Goal: Task Accomplishment & Management: Complete application form

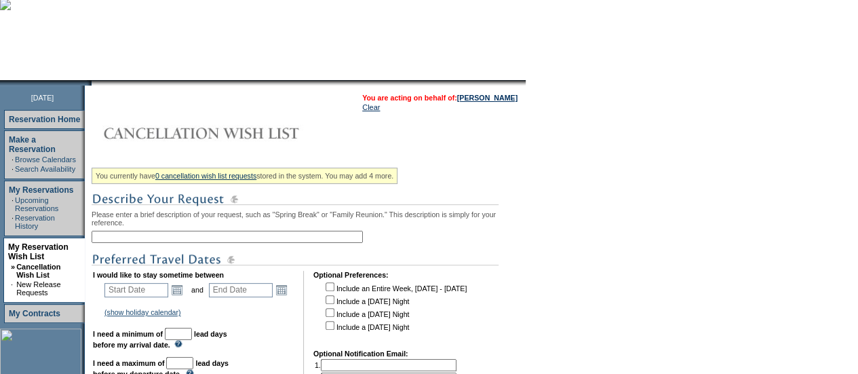
scroll to position [95, 0]
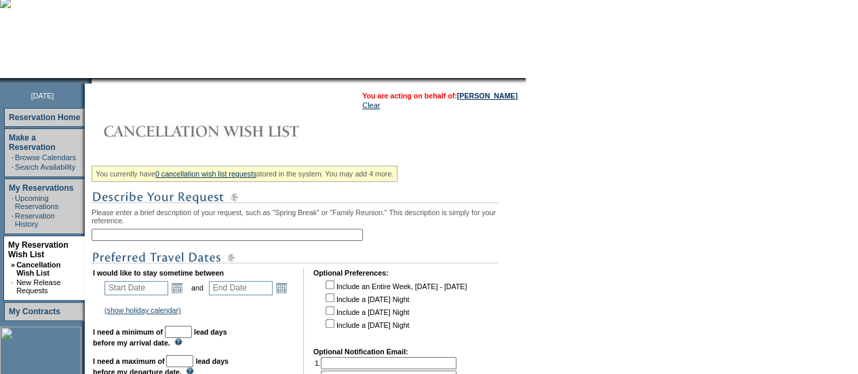
click at [197, 239] on input "text" at bounding box center [227, 234] width 271 height 12
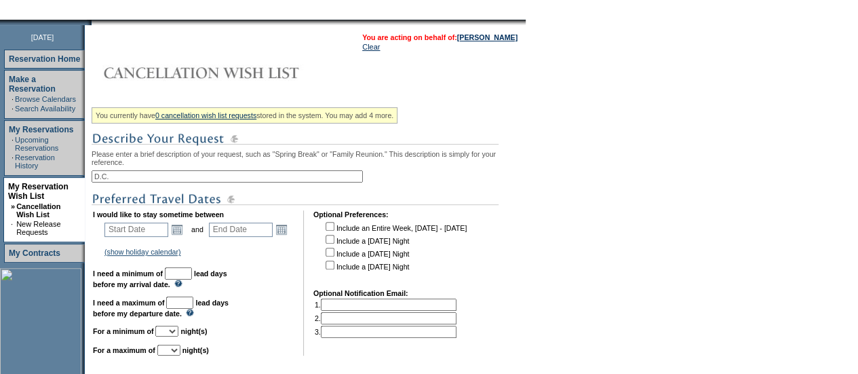
scroll to position [154, 0]
type input "D.C."
click at [184, 232] on link "Open the calendar popup." at bounding box center [176, 228] width 15 height 15
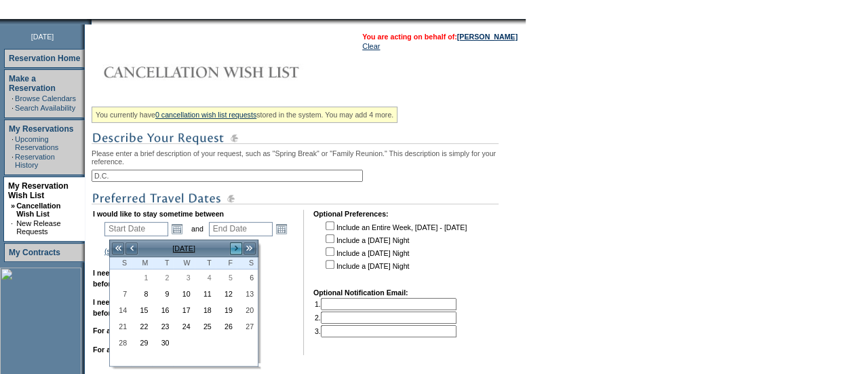
click at [237, 246] on link ">" at bounding box center [236, 248] width 14 height 14
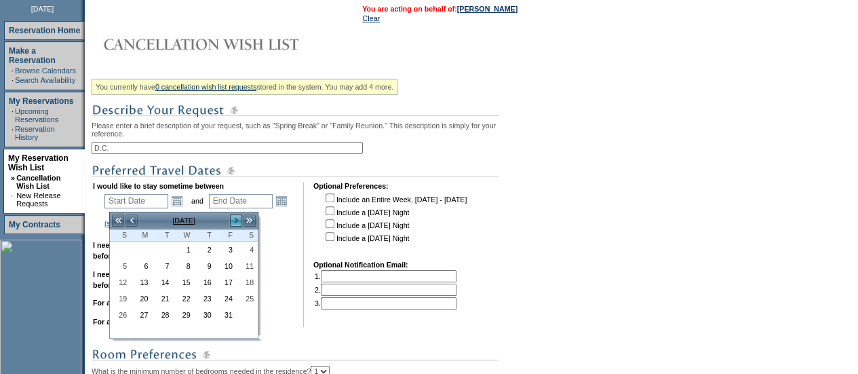
scroll to position [182, 0]
click at [224, 280] on link "17" at bounding box center [226, 281] width 20 height 15
type input "[DATE]"
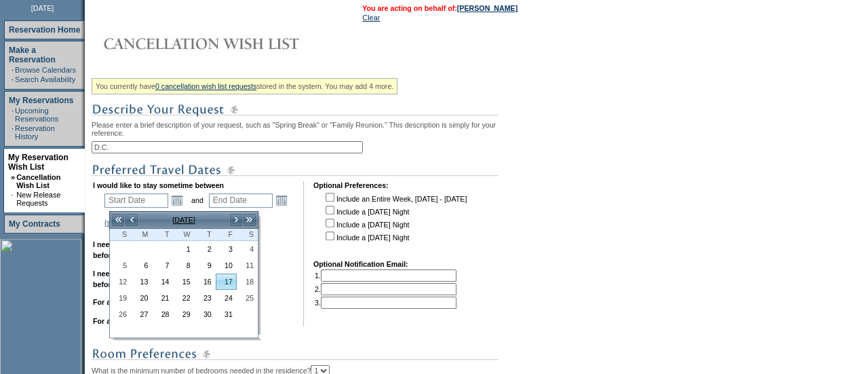
type input "[DATE]"
type input "46"
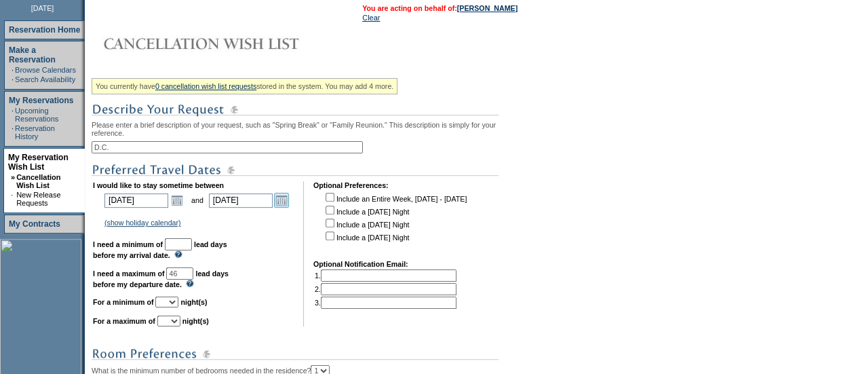
click at [285, 207] on link "Open the calendar popup." at bounding box center [281, 200] width 15 height 15
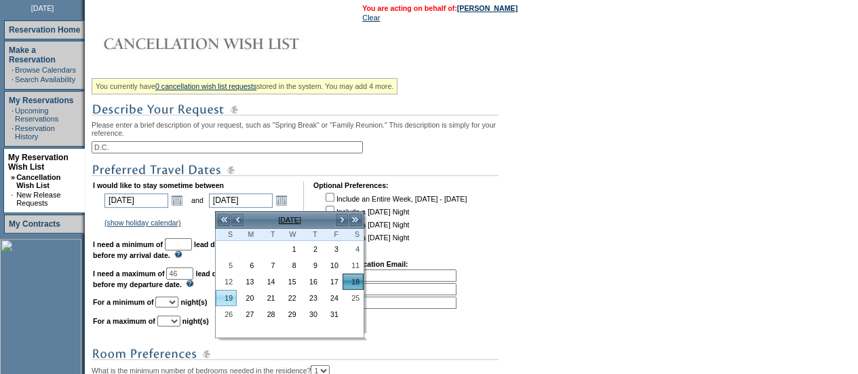
click at [226, 298] on link "19" at bounding box center [226, 297] width 20 height 15
type input "[DATE]"
type input "47"
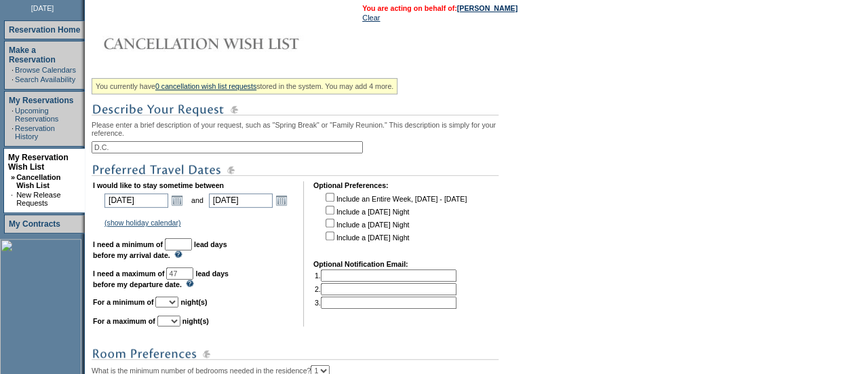
click at [192, 249] on input "text" at bounding box center [178, 244] width 27 height 12
type input "30"
click at [178, 307] on select "1 2 3 4 5 6 7 8 9 10 11 12 13 14" at bounding box center [166, 301] width 23 height 11
select select "2"
click at [172, 302] on select "1 2 3 4 5 6 7 8 9 10 11 12 13 14" at bounding box center [166, 301] width 23 height 11
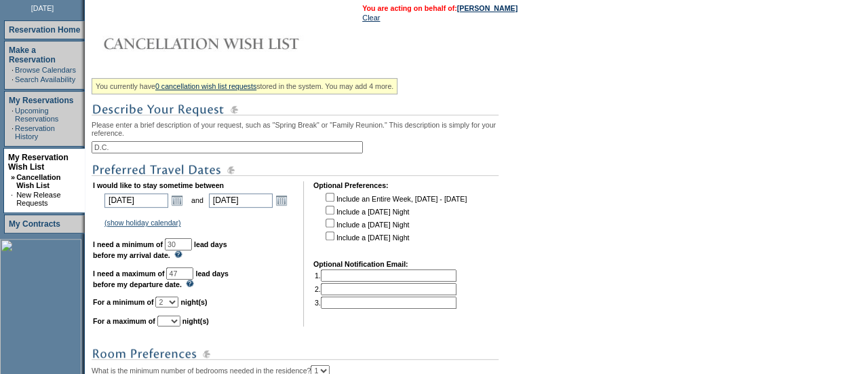
click at [180, 326] on select "1 2 3 4 5 6 7 8 9 10 11 12 13 14" at bounding box center [168, 320] width 23 height 11
select select "2"
click at [174, 321] on select "1 2 3 4 5 6 7 8 9 10 11 12 13 14" at bounding box center [168, 320] width 23 height 11
click at [287, 203] on link "Open the calendar popup." at bounding box center [281, 200] width 15 height 15
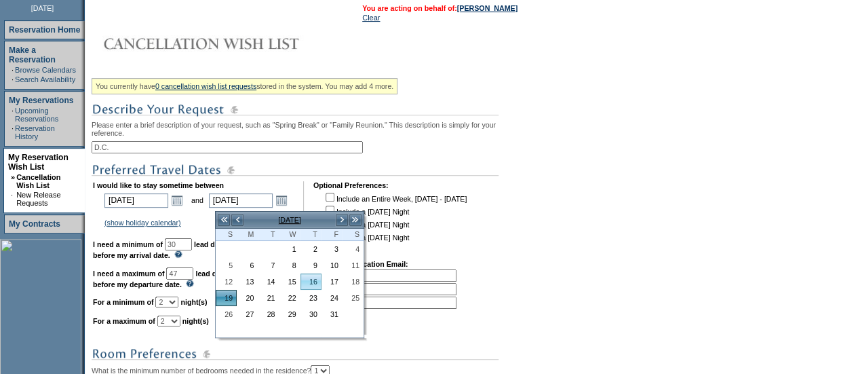
click at [316, 284] on link "16" at bounding box center [311, 281] width 20 height 15
type input "[DATE]"
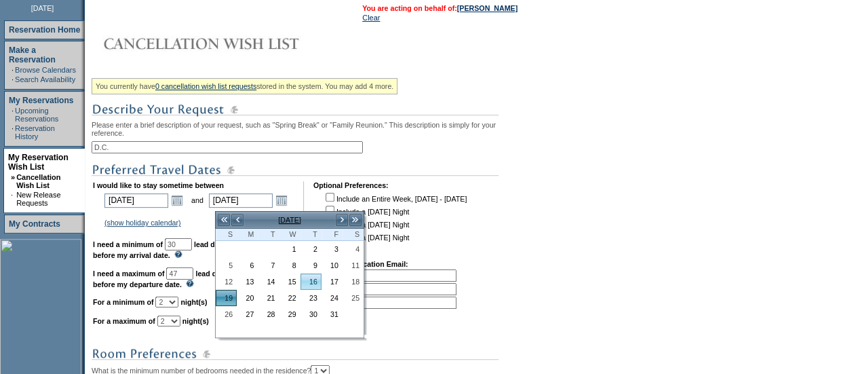
type input "44"
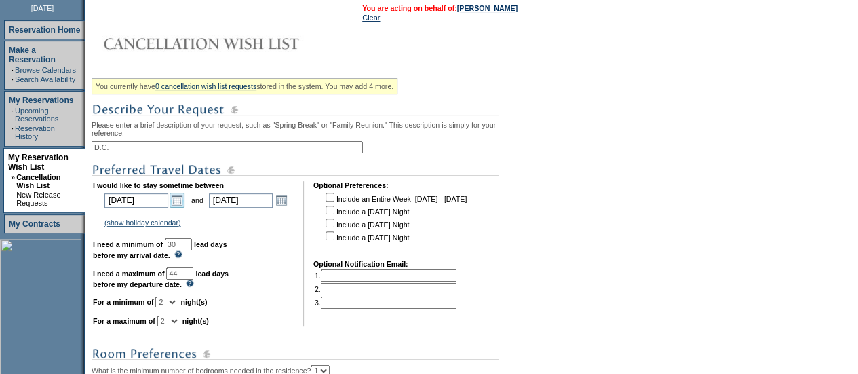
click at [178, 207] on link "Open the calendar popup." at bounding box center [176, 200] width 15 height 15
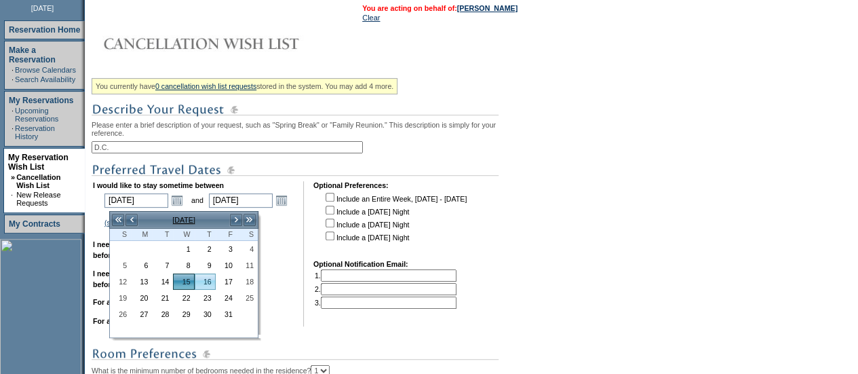
click at [209, 281] on link "16" at bounding box center [205, 281] width 20 height 15
type input "[DATE]"
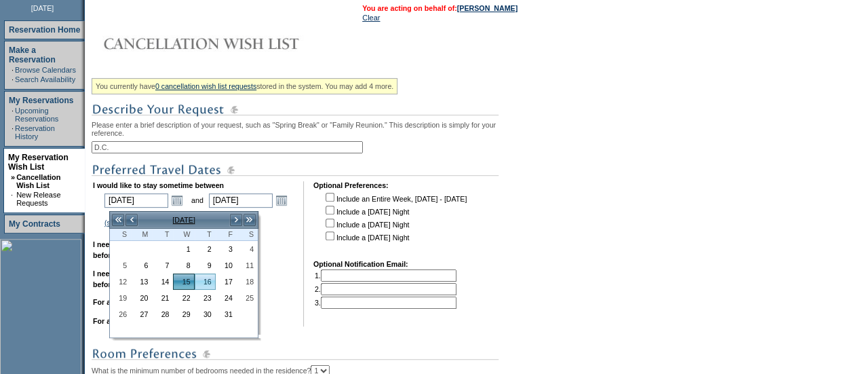
type input "45"
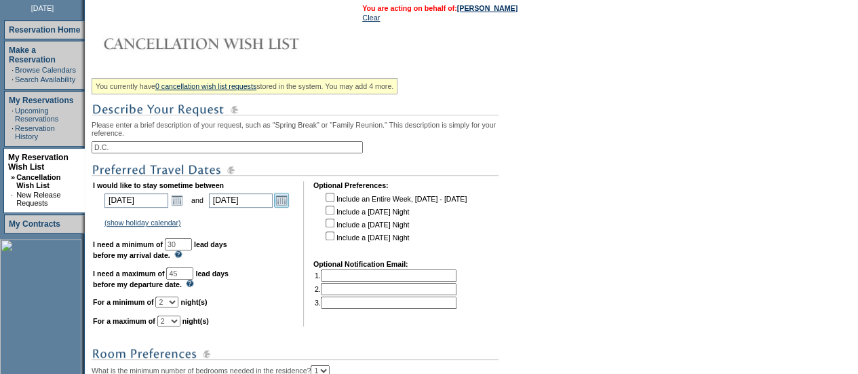
click at [289, 207] on link "Open the calendar popup." at bounding box center [281, 200] width 15 height 15
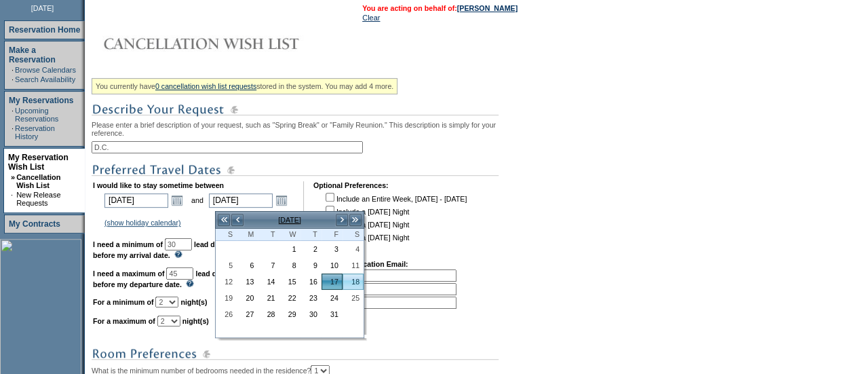
click at [360, 275] on link "18" at bounding box center [353, 281] width 20 height 15
type input "[DATE]"
type input "46"
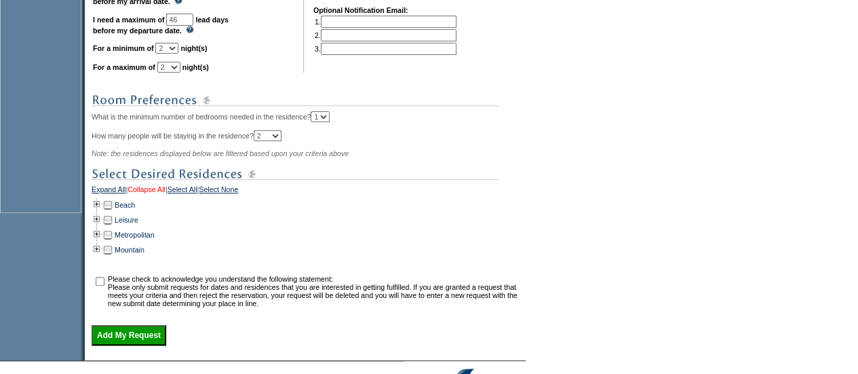
scroll to position [437, 0]
click at [100, 241] on td at bounding box center [97, 233] width 11 height 15
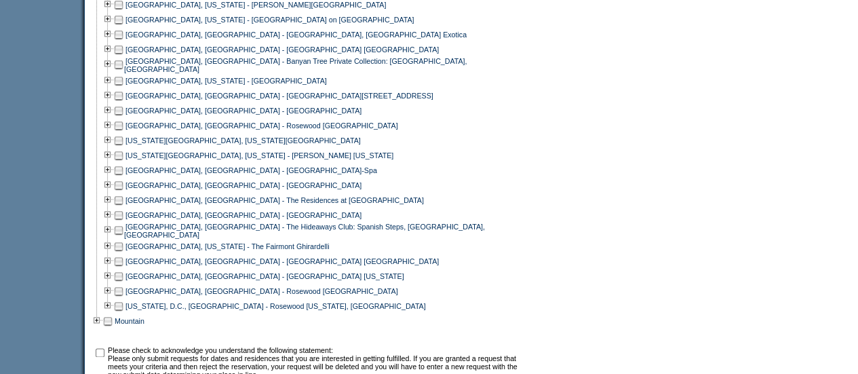
scroll to position [748, 0]
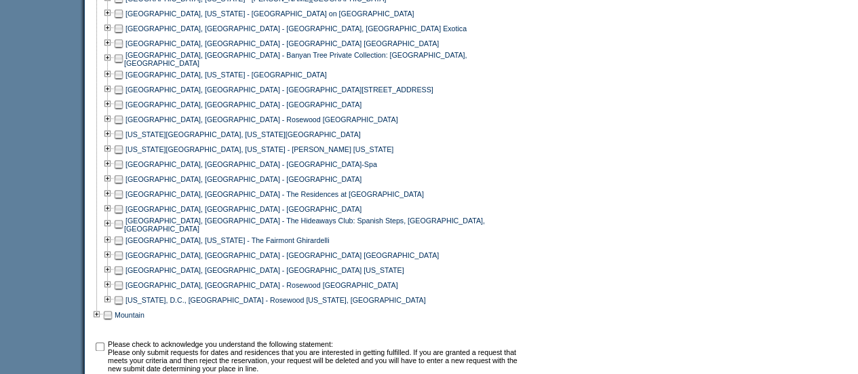
click at [122, 300] on td at bounding box center [118, 299] width 11 height 15
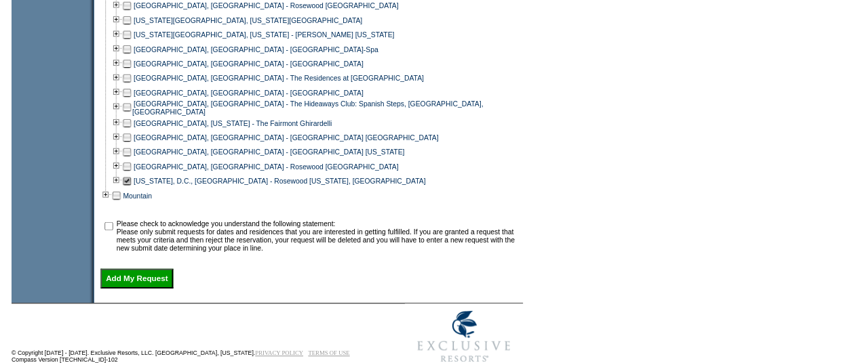
scroll to position [862, 0]
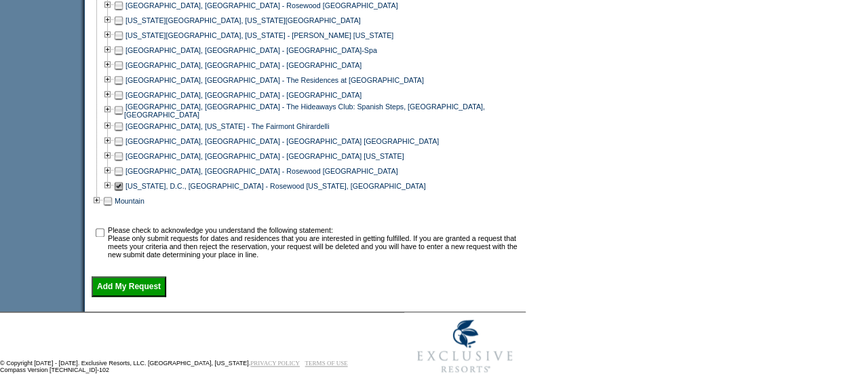
click at [104, 237] on input "checkbox" at bounding box center [100, 232] width 9 height 9
checkbox input "true"
click at [134, 296] on input "Add My Request" at bounding box center [129, 286] width 75 height 20
